Goal: Download file/media

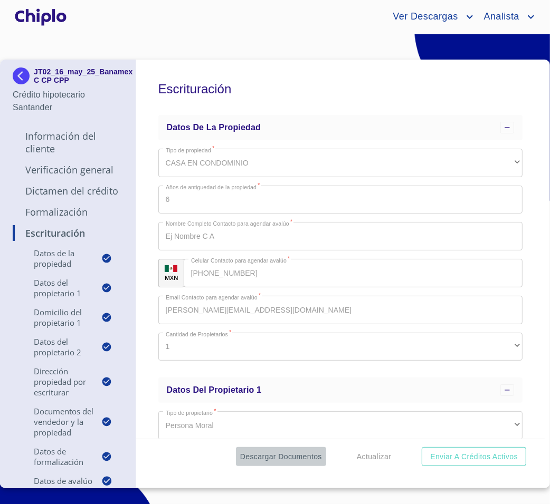
click at [324, 453] on button "Descargar Documentos" at bounding box center [281, 457] width 90 height 20
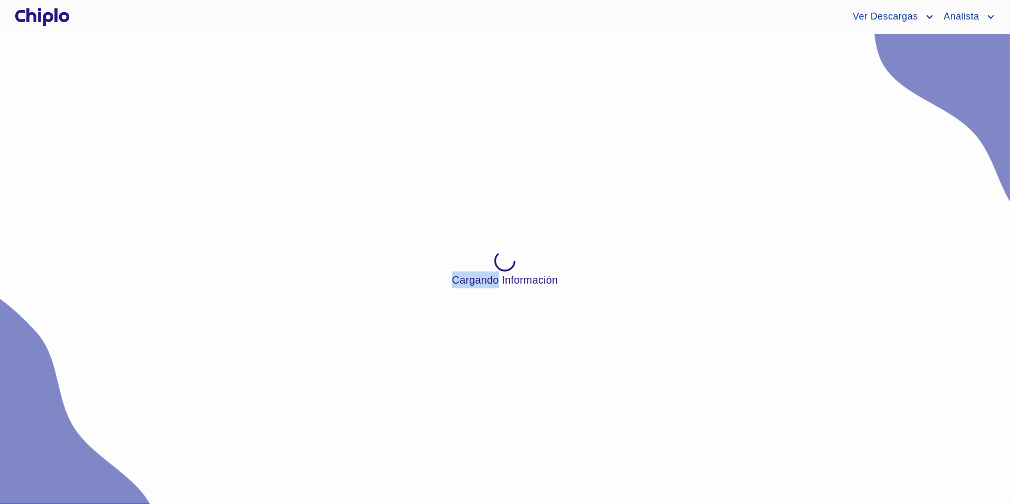
click at [195, 47] on div "Cargando Información" at bounding box center [505, 269] width 1010 height 470
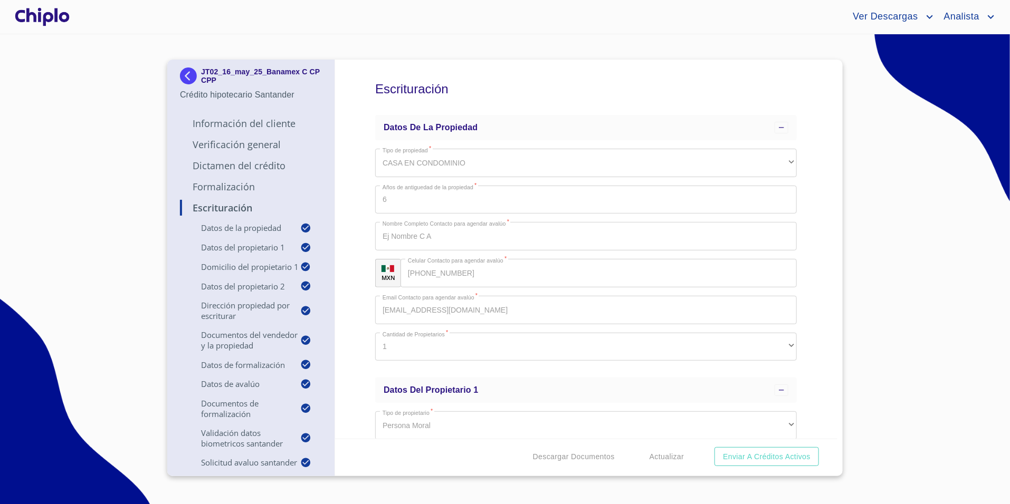
click at [137, 407] on section "JT02_16_may_25_Banamex C CP CPP Crédito hipotecario Santander Información del C…" at bounding box center [505, 269] width 1010 height 470
click at [126, 356] on section "JT02_16_may_25_Banamex C CP CPP Crédito hipotecario Santander Información del C…" at bounding box center [505, 269] width 1010 height 470
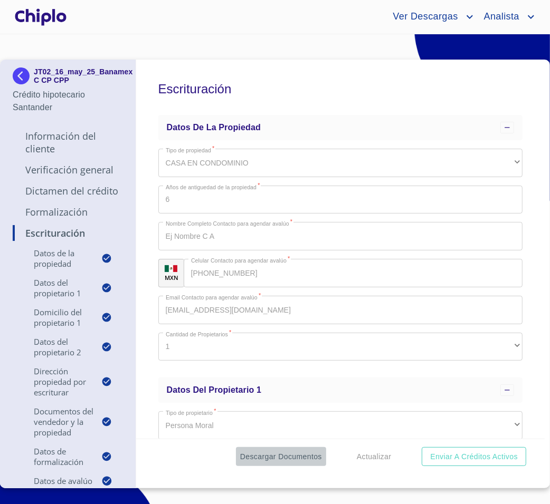
click at [285, 461] on span "Descargar Documentos" at bounding box center [281, 457] width 82 height 13
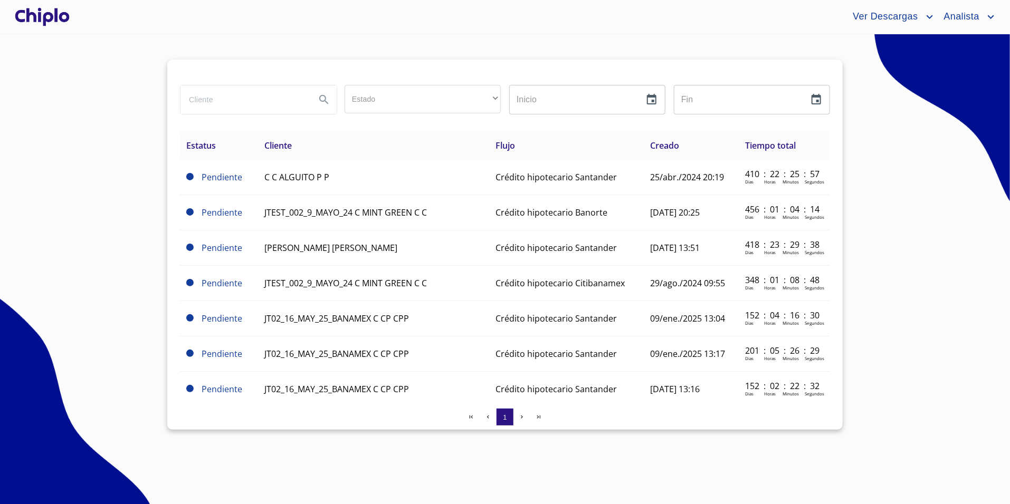
click at [80, 178] on section "Estado ​ ​ Inicio ​ Fin ​ Estatus Cliente Flujo Creado Tiempo total Pendiente C…" at bounding box center [505, 269] width 1010 height 470
click at [539, 43] on section "Estado ​ ​ Inicio ​ Fin ​ Estatus Cliente Flujo Creado Tiempo total Pendiente C…" at bounding box center [505, 269] width 1010 height 470
